Goal: Obtain resource: Download file/media

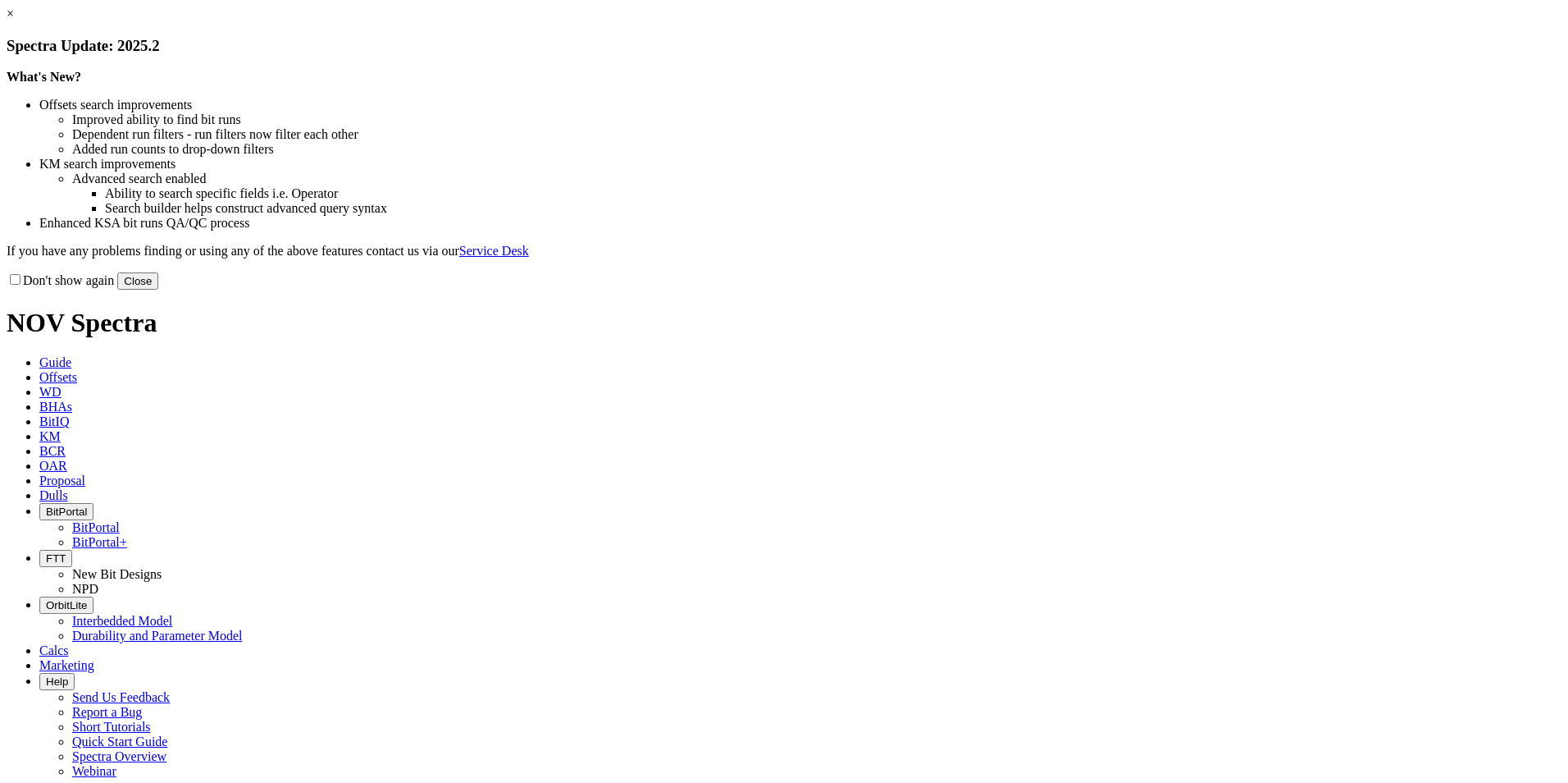
click at [114, 288] on label "Don't show again" at bounding box center [59, 279] width 107 height 14
click at [20, 285] on input "Don't show again" at bounding box center [16, 279] width 11 height 11
checkbox input "true"
click at [158, 289] on button "Close" at bounding box center [137, 281] width 41 height 17
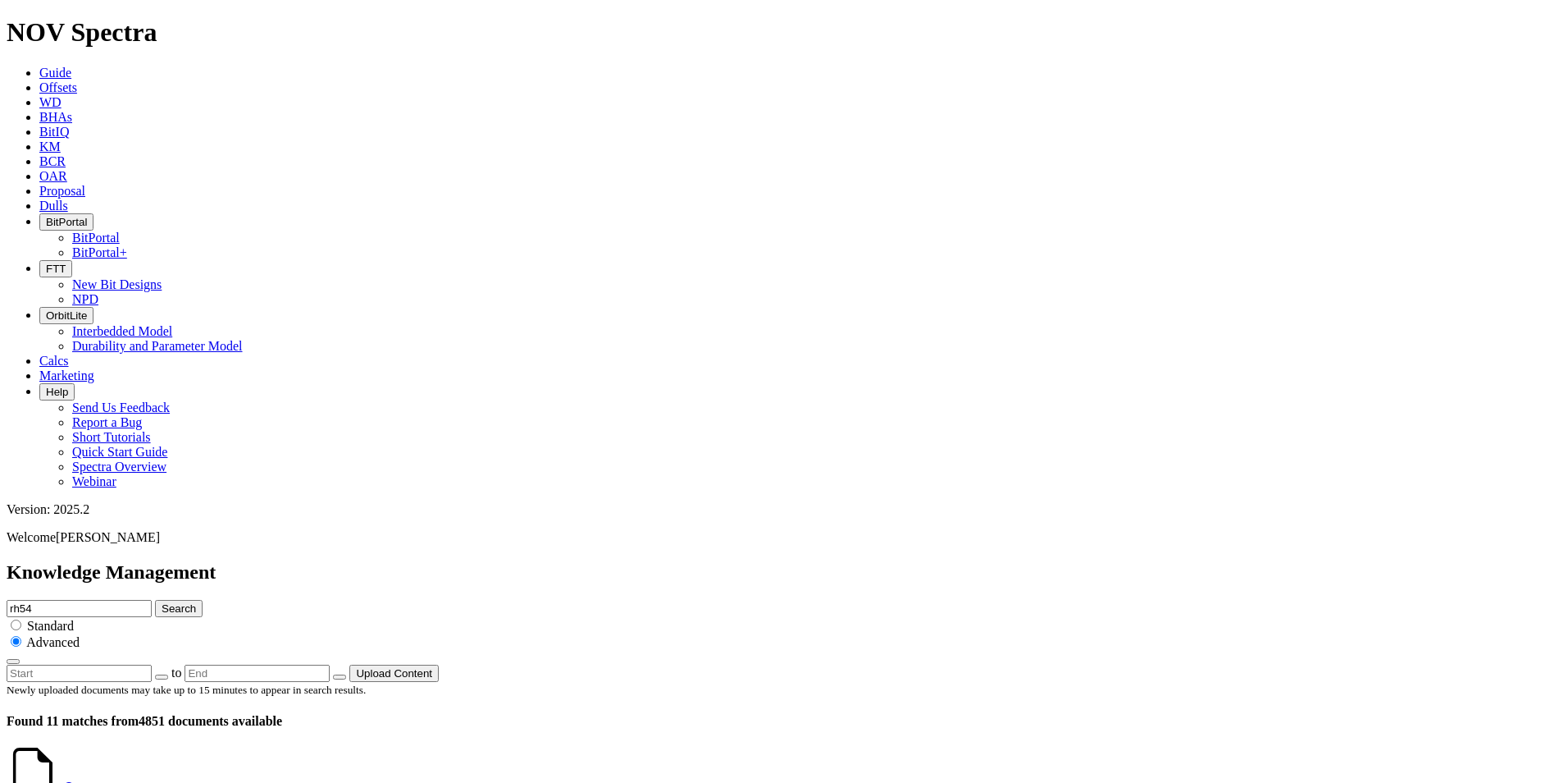
scroll to position [2821, 0]
